Goal: Transaction & Acquisition: Download file/media

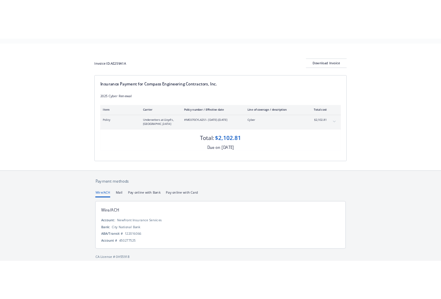
scroll to position [31, 0]
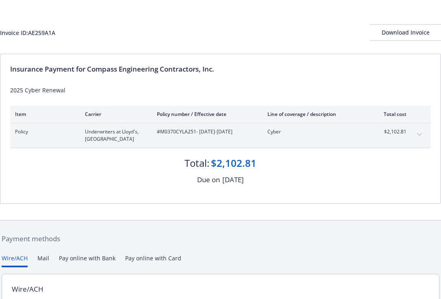
click at [205, 85] on div "Insurance Payment for Compass Engineering Contractors, Inc. 2025 Cyber Renewal …" at bounding box center [220, 128] width 441 height 149
click at [291, 15] on div "Invoice ID: AE259A1A Download Invoice" at bounding box center [220, 25] width 441 height 55
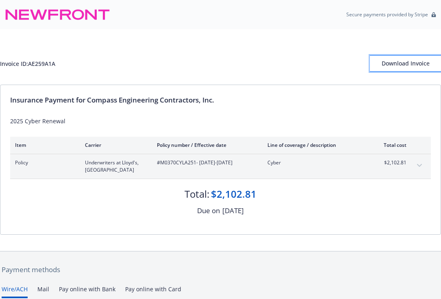
click at [400, 67] on div "Download Invoice" at bounding box center [405, 63] width 71 height 15
